Goal: Task Accomplishment & Management: Complete application form

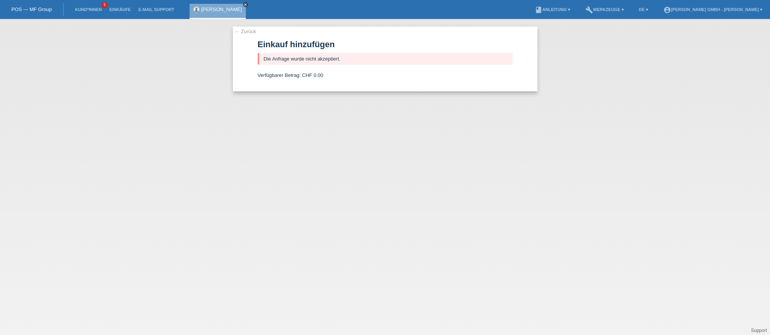
click at [243, 5] on icon "close" at bounding box center [245, 5] width 4 height 4
click at [90, 10] on link "Kund*innen" at bounding box center [88, 9] width 34 height 5
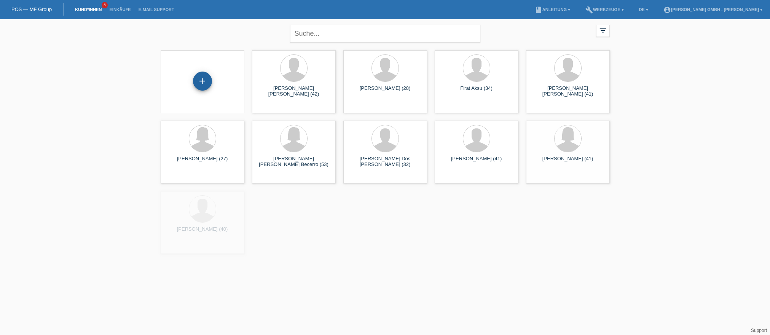
click at [200, 83] on div "+" at bounding box center [202, 81] width 19 height 19
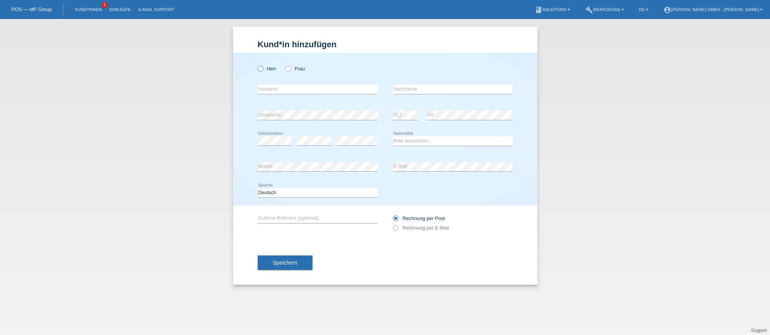
click at [270, 68] on label "Herr" at bounding box center [267, 69] width 19 height 6
click at [262, 68] on input "Herr" at bounding box center [260, 68] width 5 height 5
radio input "true"
click at [274, 85] on input "text" at bounding box center [318, 89] width 120 height 10
click at [296, 68] on label "Frau" at bounding box center [294, 69] width 19 height 6
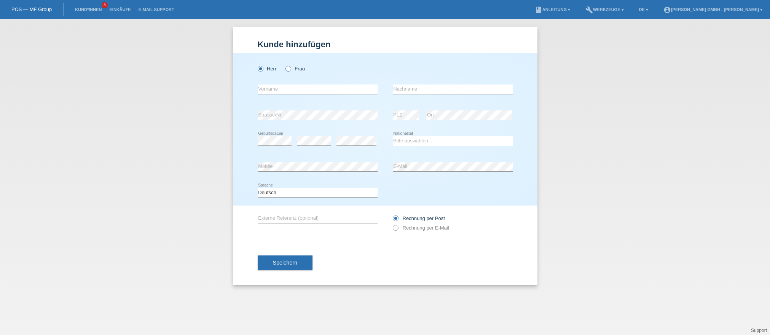
click at [290, 68] on input "Frau" at bounding box center [287, 68] width 5 height 5
radio input "true"
click at [274, 89] on input "text" at bounding box center [318, 89] width 120 height 10
click at [282, 92] on input "text" at bounding box center [318, 89] width 120 height 10
type input "Sawsan Saeed Mohammed"
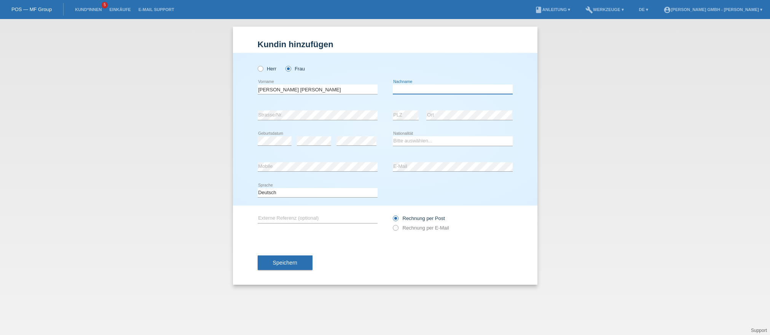
click at [401, 84] on input "text" at bounding box center [453, 89] width 120 height 10
type input "Mohammed"
click at [406, 143] on select "Bitte auswählen... Schweiz Deutschland Liechtenstein Österreich ------------ Af…" at bounding box center [453, 140] width 120 height 9
select select "IQ"
click at [393, 136] on select "Bitte auswählen... Schweiz Deutschland Liechtenstein Österreich ------------ Af…" at bounding box center [453, 140] width 120 height 9
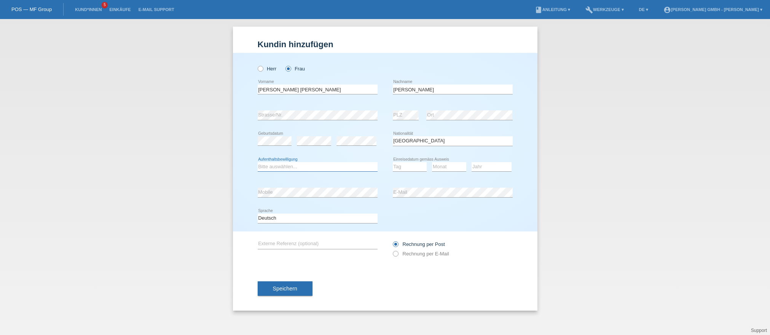
click at [270, 166] on select "Bitte auswählen... C B B - Flüchtlingsstatus Andere" at bounding box center [318, 166] width 120 height 9
select select "B"
click at [258, 162] on select "Bitte auswählen... C B B - Flüchtlingsstatus Andere" at bounding box center [318, 166] width 120 height 9
click at [414, 172] on div "Tag 01 02 03 04 05 06 07 08 09 10 11 12 13 14 15 16" at bounding box center [410, 167] width 34 height 26
click at [408, 169] on select "Tag 01 02 03 04 05 06 07 08 09 10 11" at bounding box center [410, 166] width 34 height 9
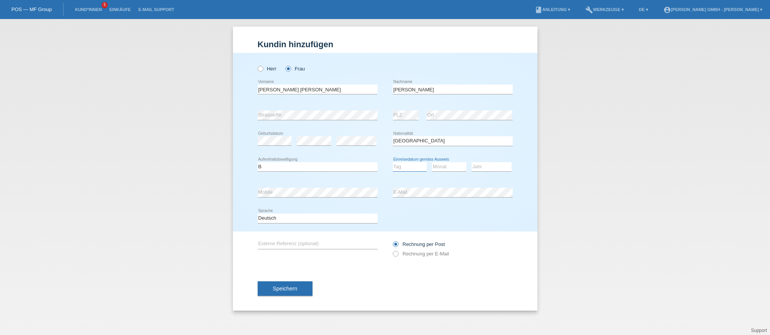
select select "27"
click at [393, 162] on select "Tag 01 02 03 04 05 06 07 08 09 10 11" at bounding box center [410, 166] width 34 height 9
click at [440, 172] on icon at bounding box center [449, 171] width 34 height 0
click at [442, 166] on select "Monat 01 02 03 04 05 06 07 08 09 10 11" at bounding box center [449, 166] width 34 height 9
select select "08"
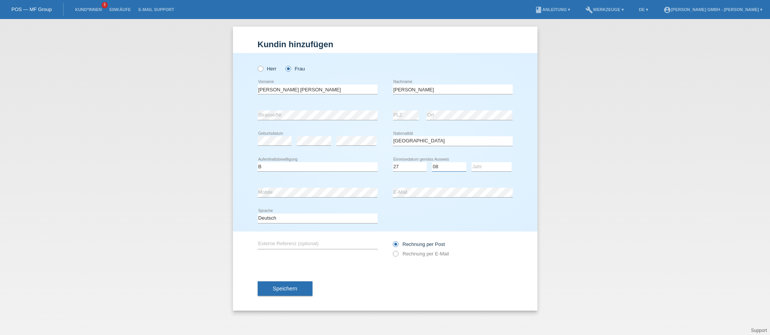
click at [432, 162] on select "Monat 01 02 03 04 05 06 07 08 09 10 11" at bounding box center [449, 166] width 34 height 9
click at [486, 168] on select "Jahr 2025 2024 2023 2022 2021 2020 2019 2018 2017 2016 2015 2014 2013 2012 2011…" at bounding box center [491, 166] width 40 height 9
select select "2016"
click at [471, 162] on select "Jahr 2025 2024 2023 2022 2021 2020 2019 2018 2017 2016 2015 2014 2013 2012 2011…" at bounding box center [491, 166] width 40 height 9
click at [402, 197] on icon at bounding box center [453, 197] width 120 height 0
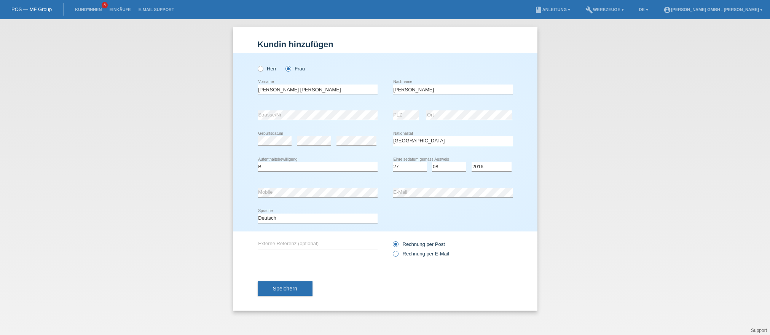
click at [431, 253] on label "Rechnung per E-Mail" at bounding box center [421, 254] width 56 height 6
click at [398, 253] on input "Rechnung per E-Mail" at bounding box center [395, 256] width 5 height 10
radio input "true"
click at [264, 240] on input "text" at bounding box center [318, 244] width 120 height 10
click at [282, 242] on input "text" at bounding box center [318, 244] width 120 height 10
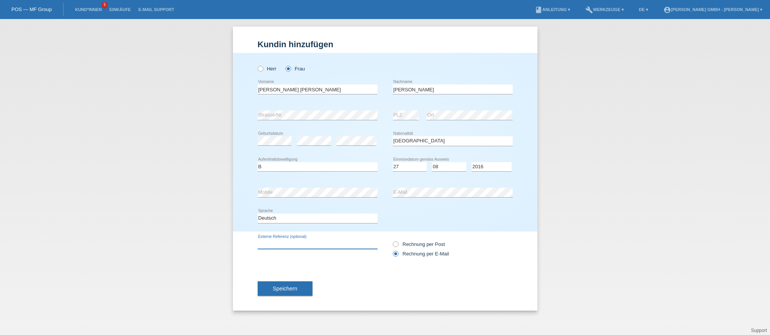
paste input "725010619SM"
type input "725010619SM"
click at [346, 277] on div "Speichern" at bounding box center [385, 288] width 255 height 44
click at [279, 286] on span "Speichern" at bounding box center [285, 288] width 24 height 6
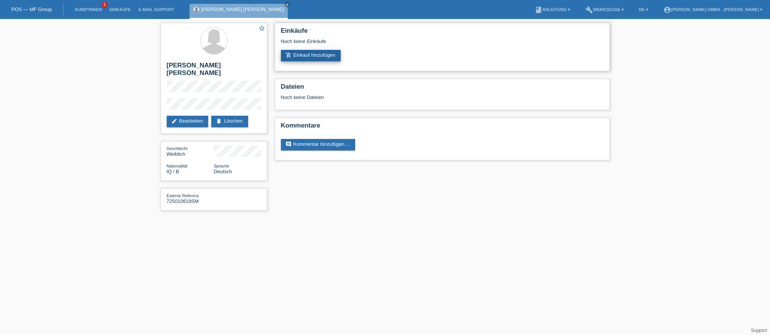
click at [309, 55] on link "add_shopping_cart Einkauf hinzufügen" at bounding box center [311, 55] width 60 height 11
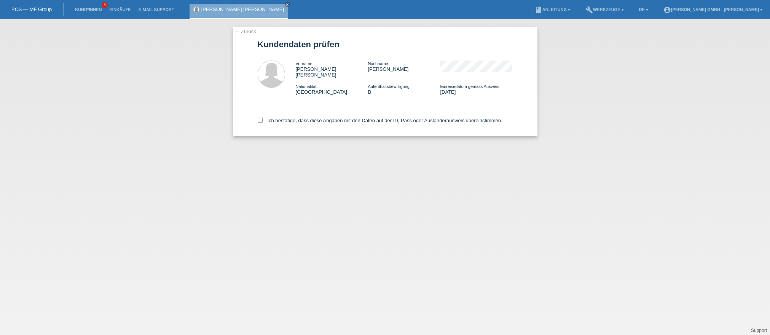
click at [259, 111] on div "Ich bestätige, dass diese Angaben mit den Daten auf der ID, Pass oder Ausländer…" at bounding box center [385, 118] width 255 height 33
click at [259, 118] on icon at bounding box center [260, 120] width 5 height 5
click at [259, 118] on input "Ich bestätige, dass diese Angaben mit den Daten auf der ID, Pass oder Ausländer…" at bounding box center [260, 120] width 5 height 5
checkbox input "true"
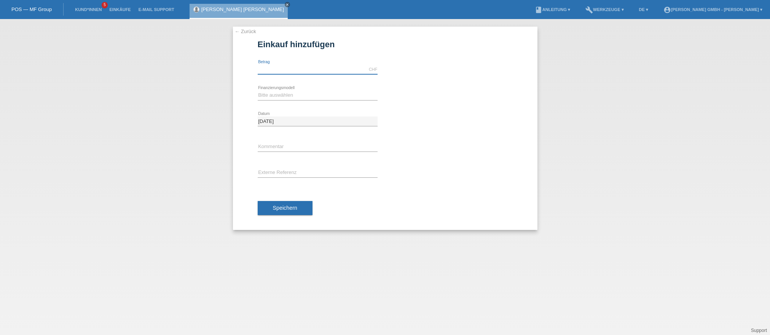
click at [277, 65] on input "text" at bounding box center [318, 70] width 120 height 10
type input "1968.00"
click at [268, 95] on select "Bitte auswählen Kauf auf Rechnung mit Teilzahlungsoption Fixe Raten" at bounding box center [318, 95] width 120 height 9
select select "198"
click at [258, 91] on select "Bitte auswählen Kauf auf Rechnung mit Teilzahlungsoption Fixe Raten" at bounding box center [318, 95] width 120 height 9
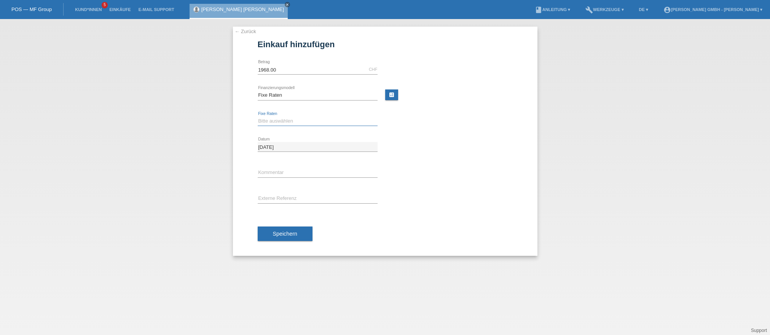
click at [270, 121] on select "Bitte auswählen 12 Raten 24 Raten" at bounding box center [318, 120] width 120 height 9
select select "532"
click at [258, 116] on select "Bitte auswählen 12 Raten 24 Raten" at bounding box center [318, 120] width 120 height 9
click at [274, 199] on input "text" at bounding box center [318, 199] width 120 height 10
paste input "725010619SM"
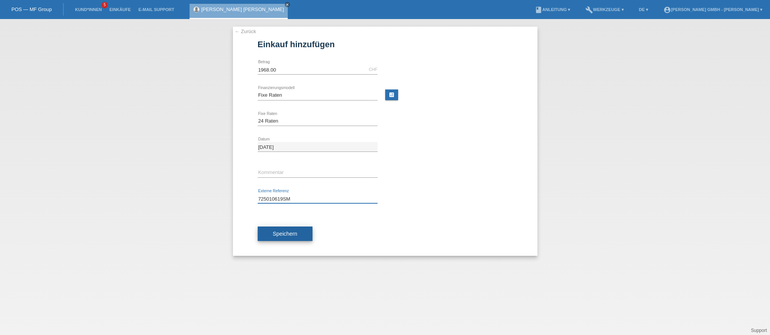
type input "725010619SM"
click at [286, 232] on span "Speichern" at bounding box center [285, 234] width 24 height 6
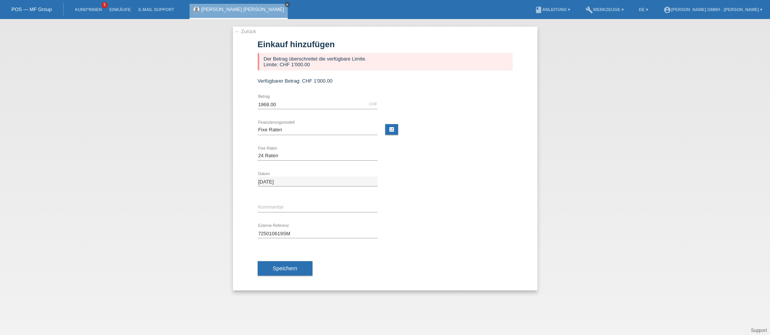
click at [289, 3] on icon "close" at bounding box center [287, 5] width 4 height 4
click at [86, 9] on link "Kund*innen" at bounding box center [88, 9] width 34 height 5
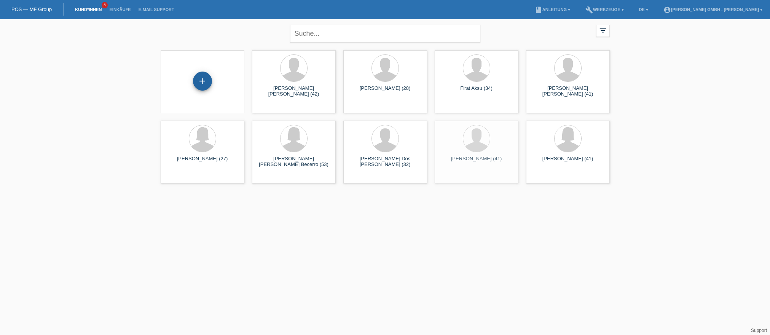
click at [206, 84] on div "+" at bounding box center [202, 81] width 19 height 19
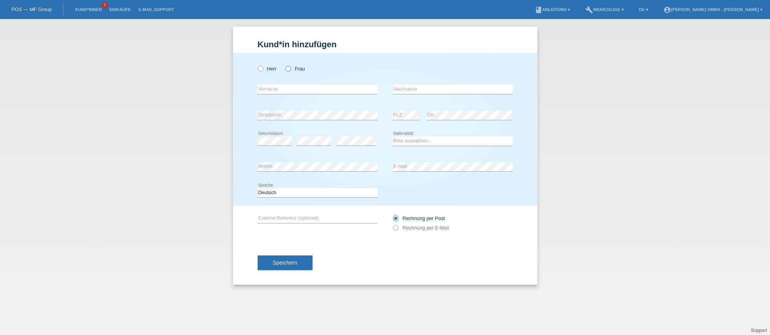
click at [296, 68] on label "Frau" at bounding box center [294, 69] width 19 height 6
click at [290, 68] on input "Frau" at bounding box center [287, 68] width 5 height 5
radio input "true"
click at [267, 91] on input "text" at bounding box center [318, 89] width 120 height 10
type input "Ndombele"
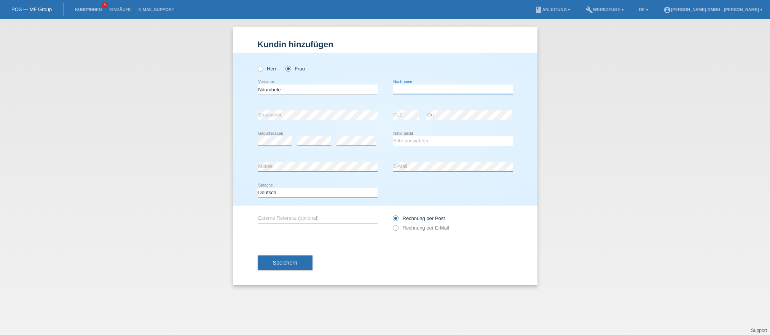
click at [404, 86] on input "text" at bounding box center [453, 89] width 120 height 10
type input "Ermelinda"
click at [404, 140] on select "Bitte auswählen... Schweiz Deutschland Liechtenstein Österreich ------------ Af…" at bounding box center [453, 140] width 120 height 9
click at [435, 227] on label "Rechnung per E-Mail" at bounding box center [421, 228] width 56 height 6
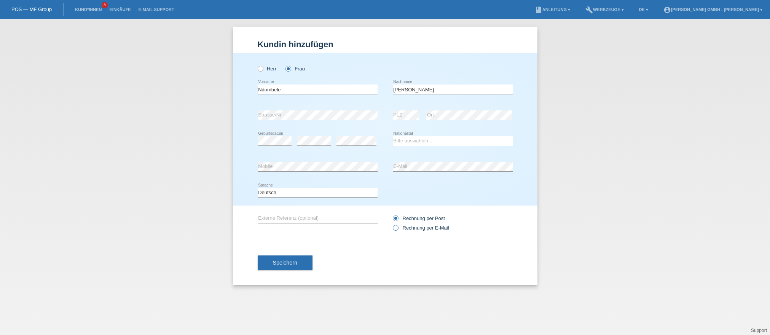
click at [398, 227] on input "Rechnung per E-Mail" at bounding box center [395, 230] width 5 height 10
radio input "true"
click at [605, 107] on div "Kund*in hinzufügen Kunde hinzufügen Kundin hinzufügen Herr Frau Ndombele error …" at bounding box center [385, 177] width 770 height 316
click at [286, 215] on input "text" at bounding box center [318, 218] width 120 height 10
paste input "725010620EN"
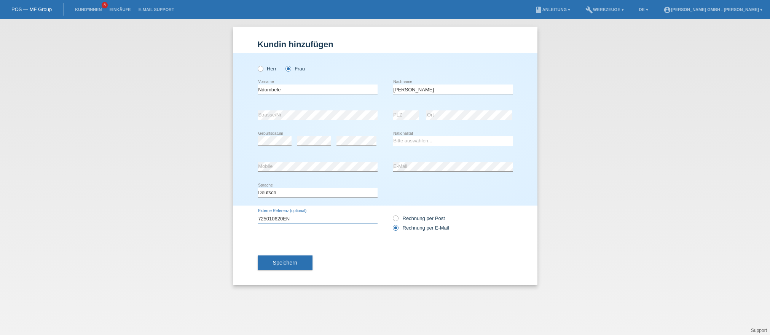
type input "725010620EN"
click at [410, 142] on select "Bitte auswählen... Schweiz Deutschland Liechtenstein Österreich ------------ Af…" at bounding box center [453, 140] width 120 height 9
select select "AO"
click at [393, 136] on select "Bitte auswählen... Schweiz Deutschland Liechtenstein Österreich ------------ Af…" at bounding box center [453, 140] width 120 height 9
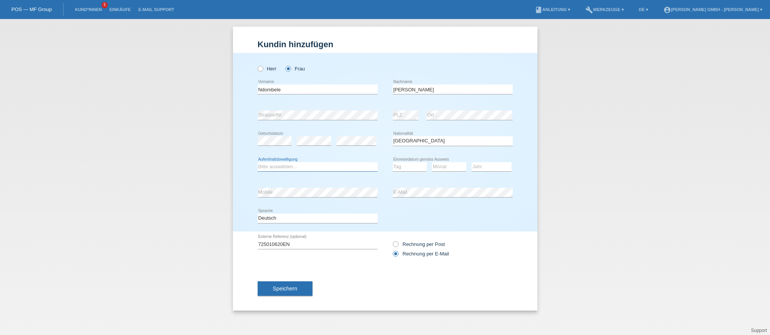
click at [284, 166] on select "Bitte auswählen... C B B - Flüchtlingsstatus Andere" at bounding box center [318, 166] width 120 height 9
select select "B"
click at [258, 162] on select "Bitte auswählen... C B B - Flüchtlingsstatus Andere" at bounding box center [318, 166] width 120 height 9
click at [411, 167] on select "Tag 01 02 03 04 05 06 07 08 09 10 11" at bounding box center [410, 166] width 34 height 9
select select "24"
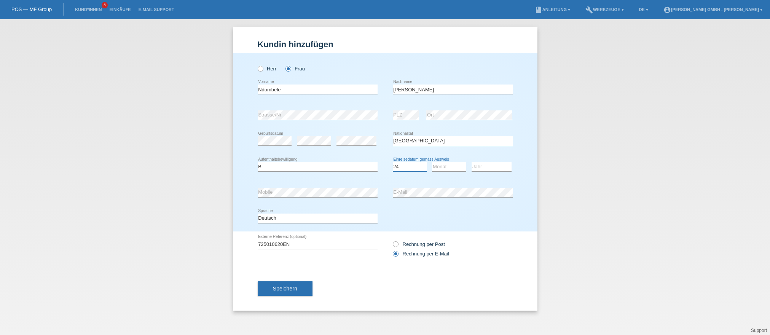
click at [393, 162] on select "Tag 01 02 03 04 05 06 07 08 09 10 11" at bounding box center [410, 166] width 34 height 9
click at [438, 163] on select "Monat 01 02 03 04 05 06 07 08 09 10 11" at bounding box center [449, 166] width 34 height 9
select select "06"
click at [432, 162] on select "Monat 01 02 03 04 05 06 07 08 09 10 11" at bounding box center [449, 166] width 34 height 9
click at [484, 164] on select "Jahr 2025 2024 2023 2022 2021 2020 2019 2018 2017 2016 2015 2014 2013 2012 2011…" at bounding box center [491, 166] width 40 height 9
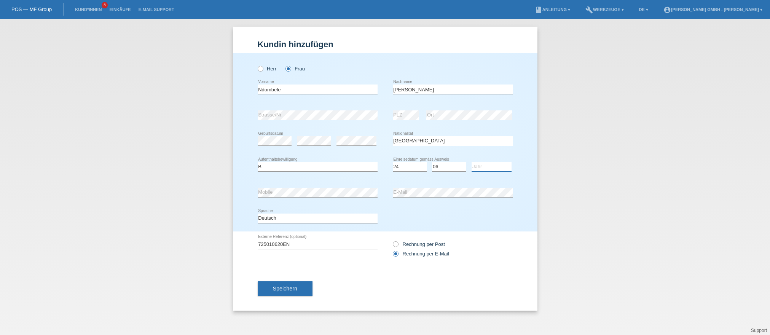
select select "1987"
click at [471, 162] on select "Jahr 2025 2024 2023 2022 2021 2020 2019 2018 2017 2016 2015 2014 2013 2012 2011…" at bounding box center [491, 166] width 40 height 9
click at [296, 286] on span "Speichern" at bounding box center [285, 288] width 24 height 6
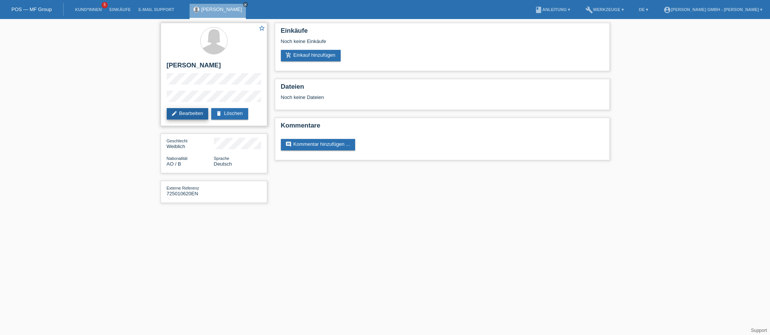
click at [181, 113] on link "edit Bearbeiten" at bounding box center [188, 113] width 42 height 11
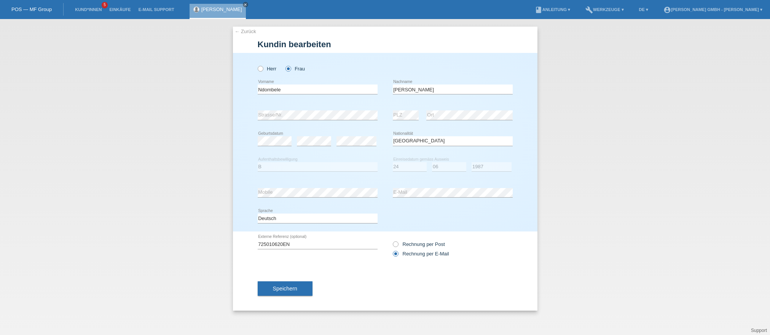
select select "AO"
select select "B"
select select "24"
select select "06"
select select "1987"
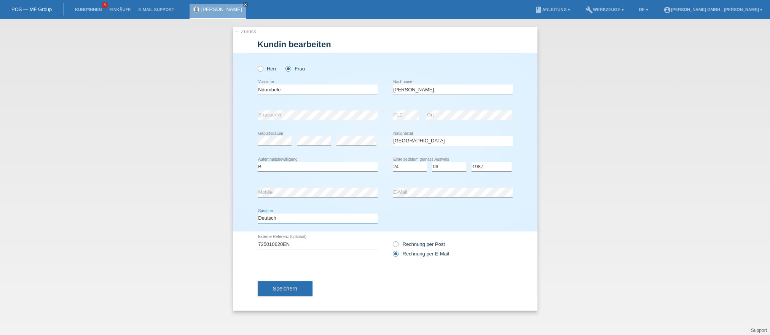
click at [286, 215] on select "Deutsch Français Italiano English" at bounding box center [318, 217] width 120 height 9
select select "fr"
click at [258, 213] on select "Deutsch Français Italiano English" at bounding box center [318, 217] width 120 height 9
click at [288, 287] on span "Speichern" at bounding box center [285, 288] width 24 height 6
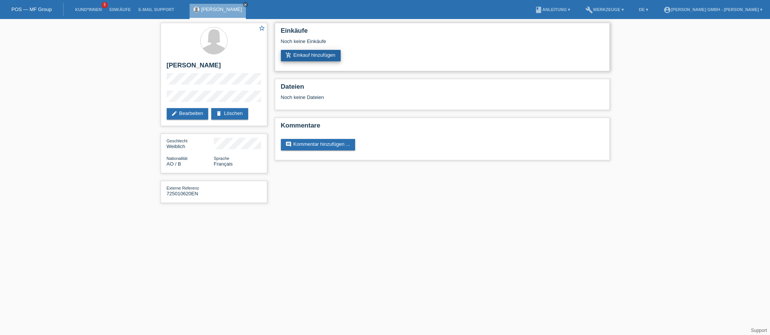
click at [311, 55] on link "add_shopping_cart Einkauf hinzufügen" at bounding box center [311, 55] width 60 height 11
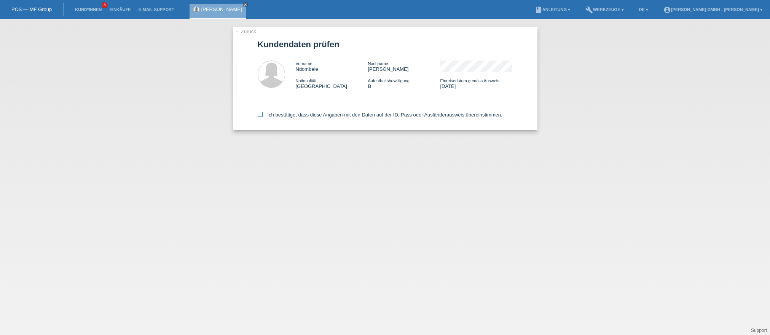
click at [261, 115] on icon at bounding box center [260, 114] width 5 height 5
click at [261, 115] on input "Ich bestätige, dass diese Angaben mit den Daten auf der ID, Pass oder Ausländer…" at bounding box center [260, 114] width 5 height 5
checkbox input "true"
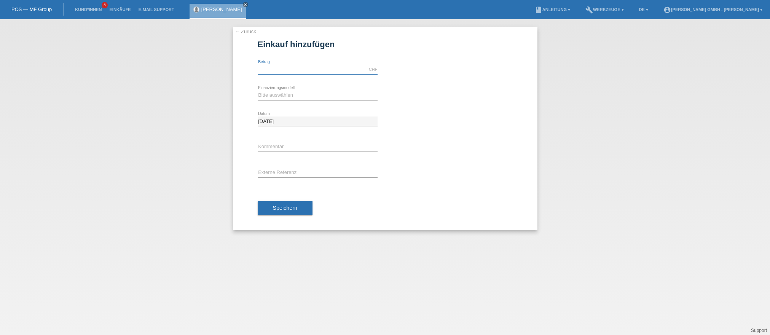
click at [272, 67] on input "text" at bounding box center [318, 70] width 120 height 10
type input "1649.00"
click at [271, 99] on select "Bitte auswählen Kauf auf Rechnung mit Teilzahlungsoption Fixe Raten" at bounding box center [318, 95] width 120 height 9
select select "198"
click at [258, 91] on select "Bitte auswählen Kauf auf Rechnung mit Teilzahlungsoption Fixe Raten" at bounding box center [318, 95] width 120 height 9
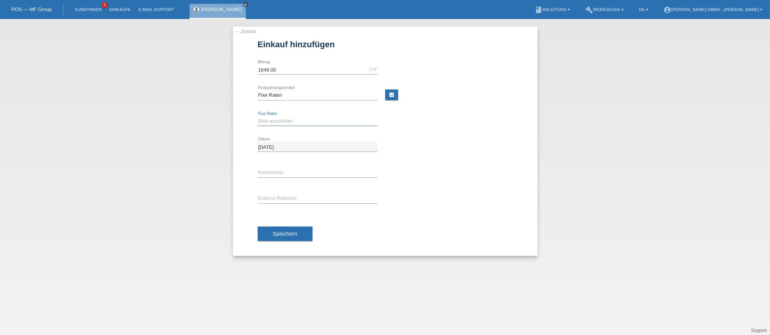
drag, startPoint x: 265, startPoint y: 120, endPoint x: 267, endPoint y: 123, distance: 4.1
click at [265, 120] on select "Bitte auswählen 12 Raten 24 Raten" at bounding box center [318, 120] width 120 height 9
select select "532"
click at [258, 116] on select "Bitte auswählen 12 Raten 24 Raten" at bounding box center [318, 120] width 120 height 9
click at [273, 197] on input "text" at bounding box center [318, 199] width 120 height 10
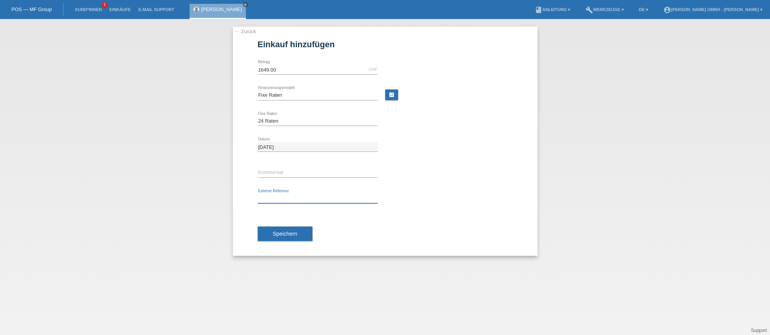
paste input "725010620EN"
type input "725010620EN"
click at [402, 219] on div "Speichern" at bounding box center [385, 234] width 255 height 44
click at [282, 234] on span "Speichern" at bounding box center [285, 234] width 24 height 6
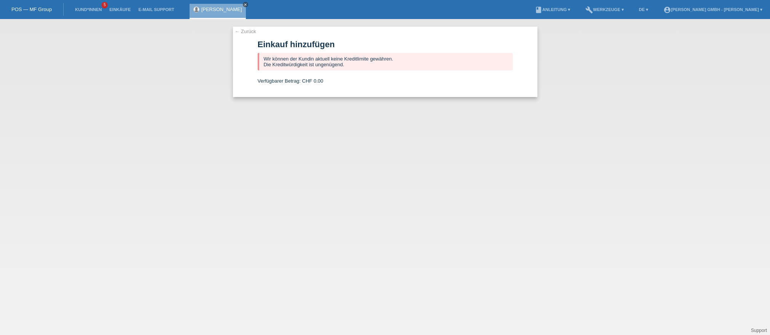
click at [247, 3] on icon "close" at bounding box center [245, 5] width 4 height 4
